Goal: Transaction & Acquisition: Purchase product/service

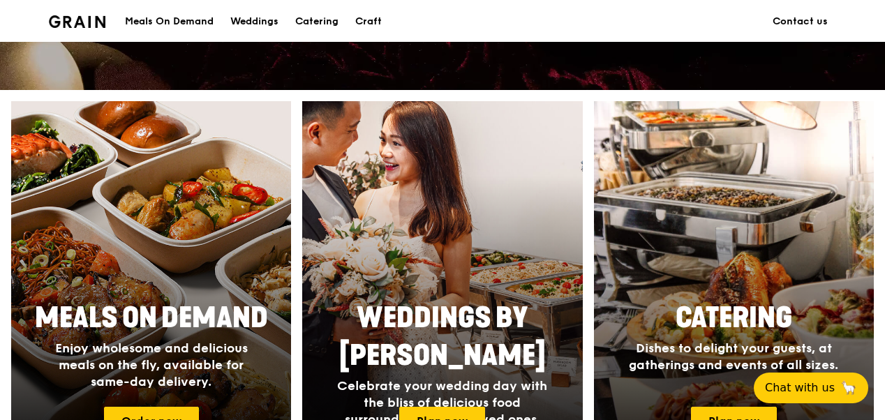
scroll to position [559, 0]
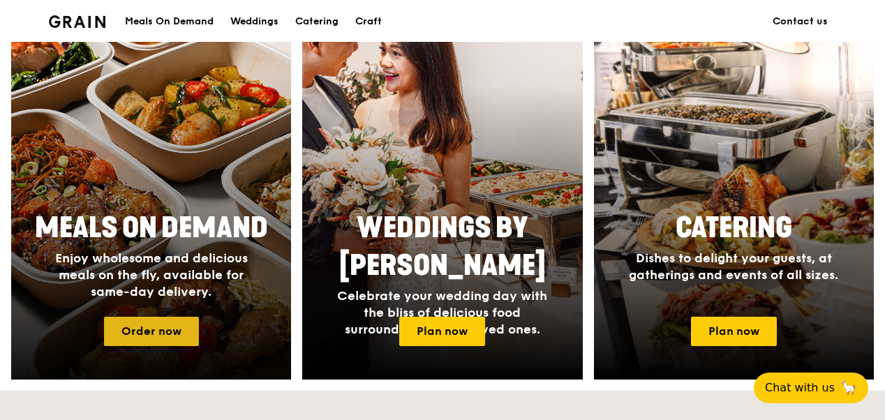
click at [155, 325] on link "Order now" at bounding box center [151, 331] width 95 height 29
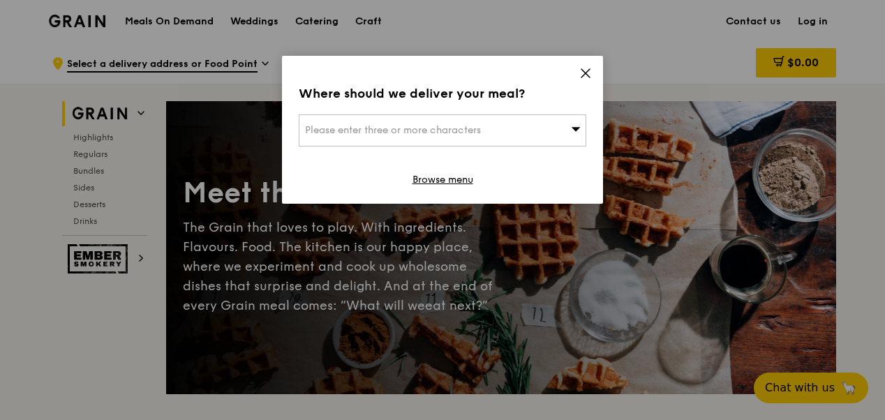
drag, startPoint x: 448, startPoint y: 176, endPoint x: 481, endPoint y: 179, distance: 32.9
click at [447, 176] on link "Browse menu" at bounding box center [443, 180] width 61 height 14
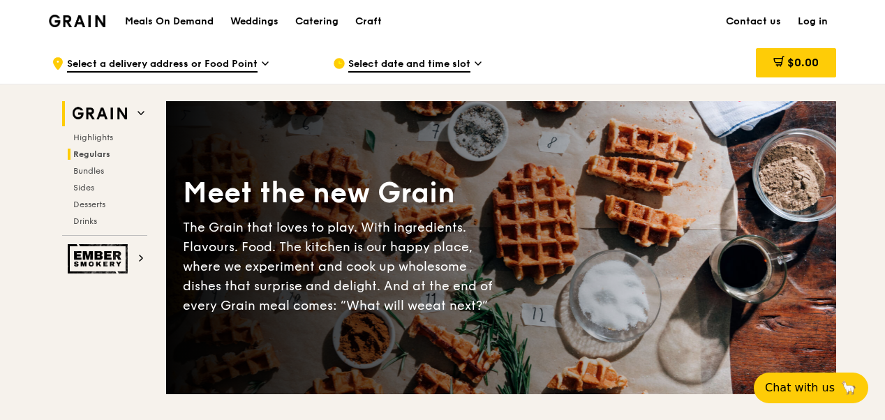
click at [92, 156] on span "Regulars" at bounding box center [91, 154] width 37 height 10
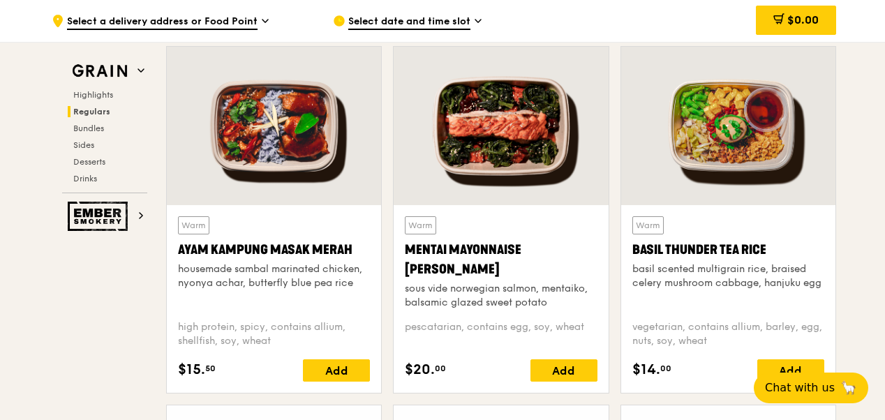
scroll to position [1267, 0]
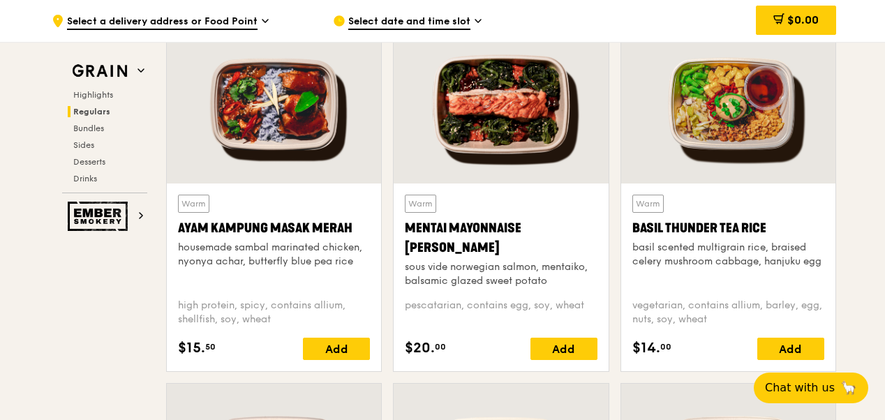
click at [686, 261] on div "basil scented multigrain rice, braised celery mushroom cabbage, hanjuku egg" at bounding box center [729, 255] width 192 height 28
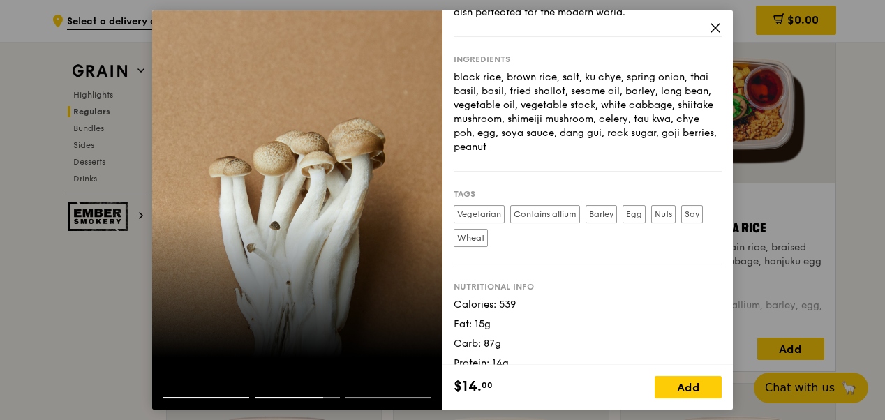
scroll to position [163, 0]
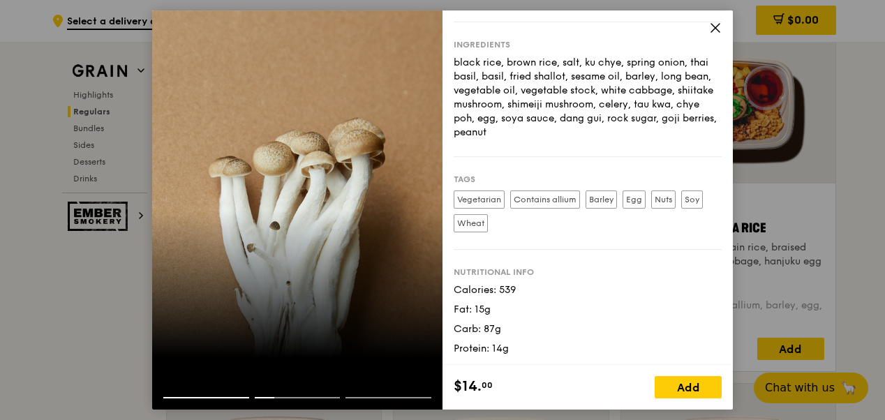
click at [713, 29] on icon at bounding box center [716, 28] width 8 height 8
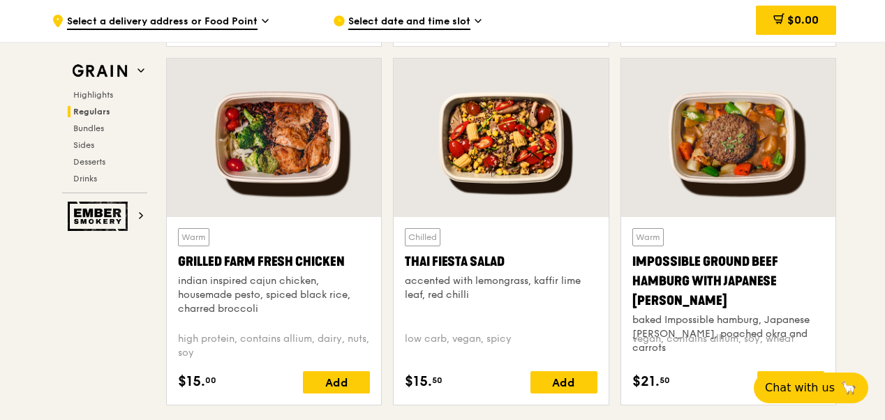
scroll to position [1616, 0]
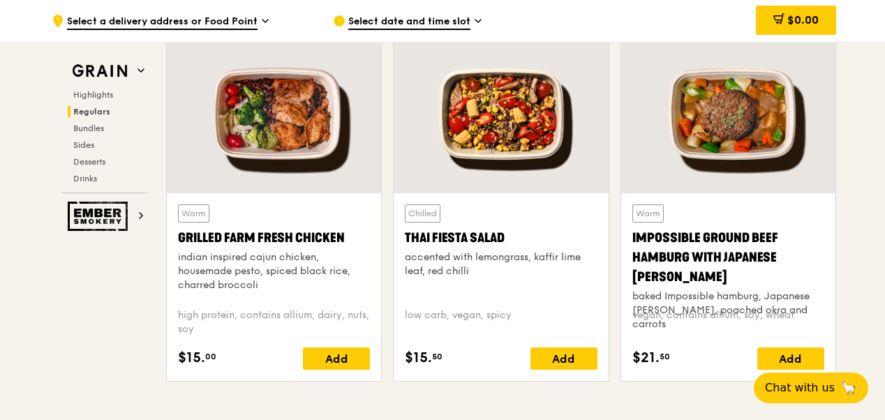
click at [680, 258] on div "Impossible Ground Beef Hamburg with Japanese [PERSON_NAME]" at bounding box center [729, 257] width 192 height 59
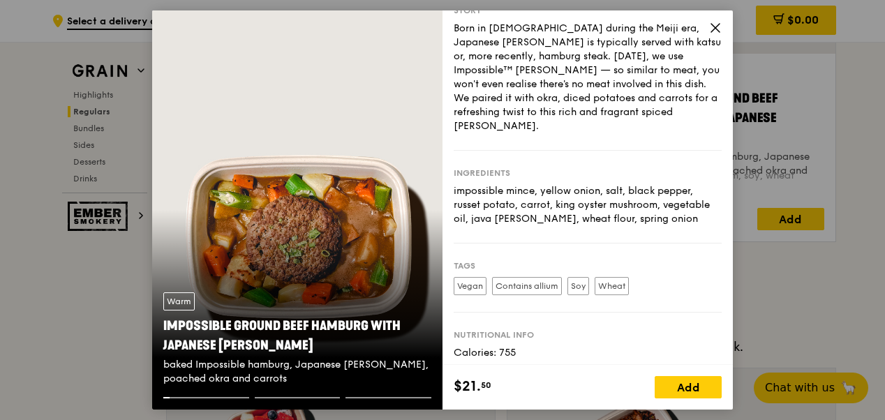
scroll to position [15, 0]
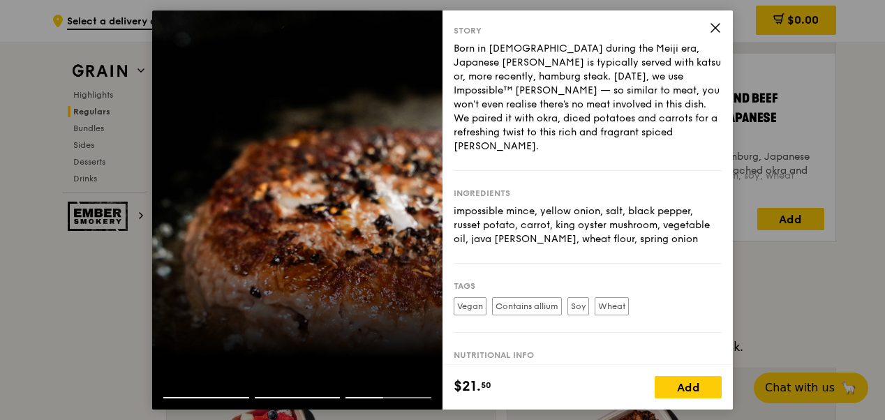
click at [714, 28] on icon at bounding box center [716, 28] width 8 height 8
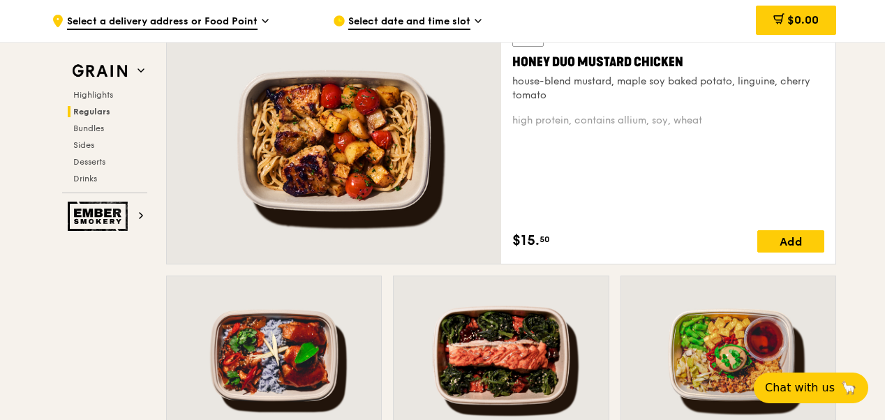
scroll to position [918, 0]
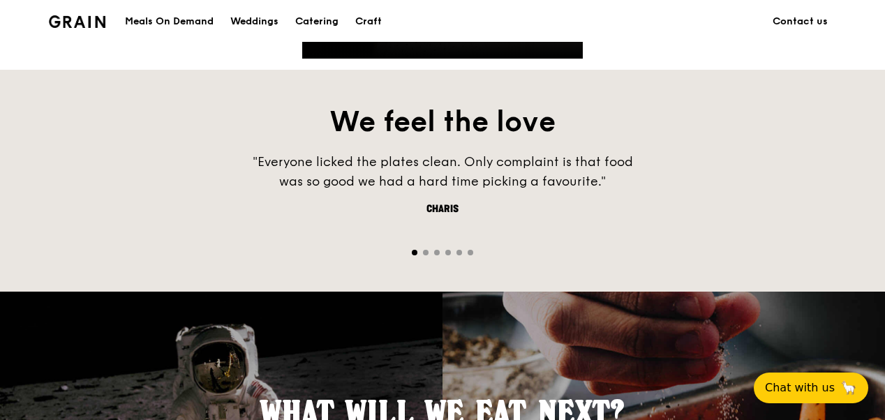
scroll to position [559, 0]
